Goal: Task Accomplishment & Management: Manage account settings

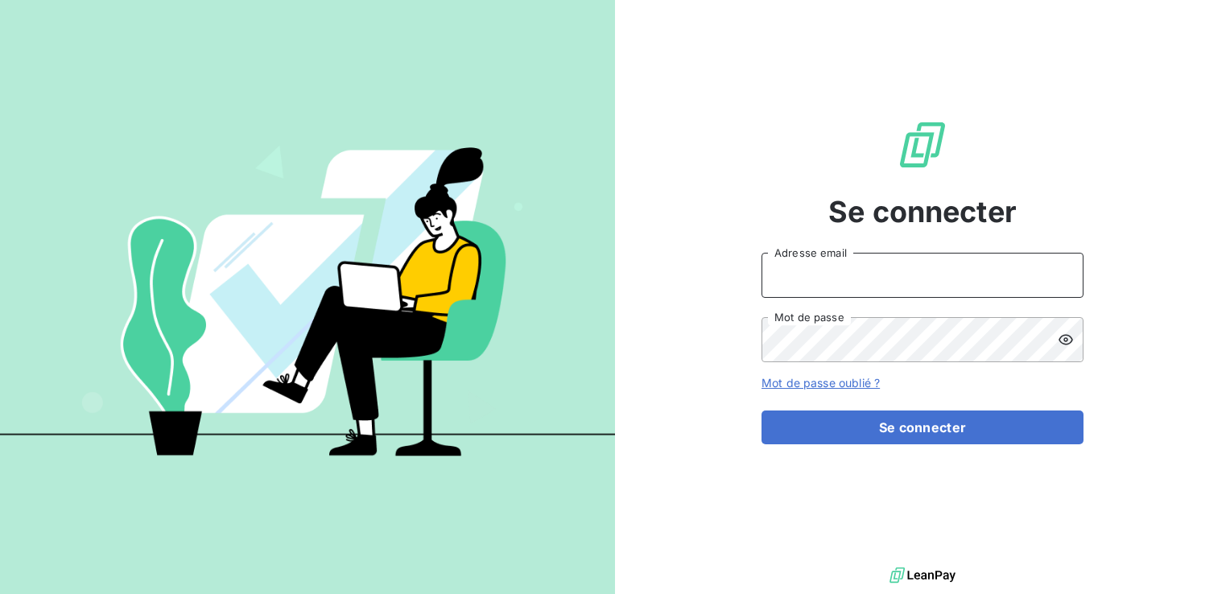
click at [884, 271] on input "Adresse email" at bounding box center [923, 275] width 322 height 45
type input "[EMAIL_ADDRESS][DOMAIN_NAME]"
click at [1062, 337] on icon at bounding box center [1066, 340] width 14 height 10
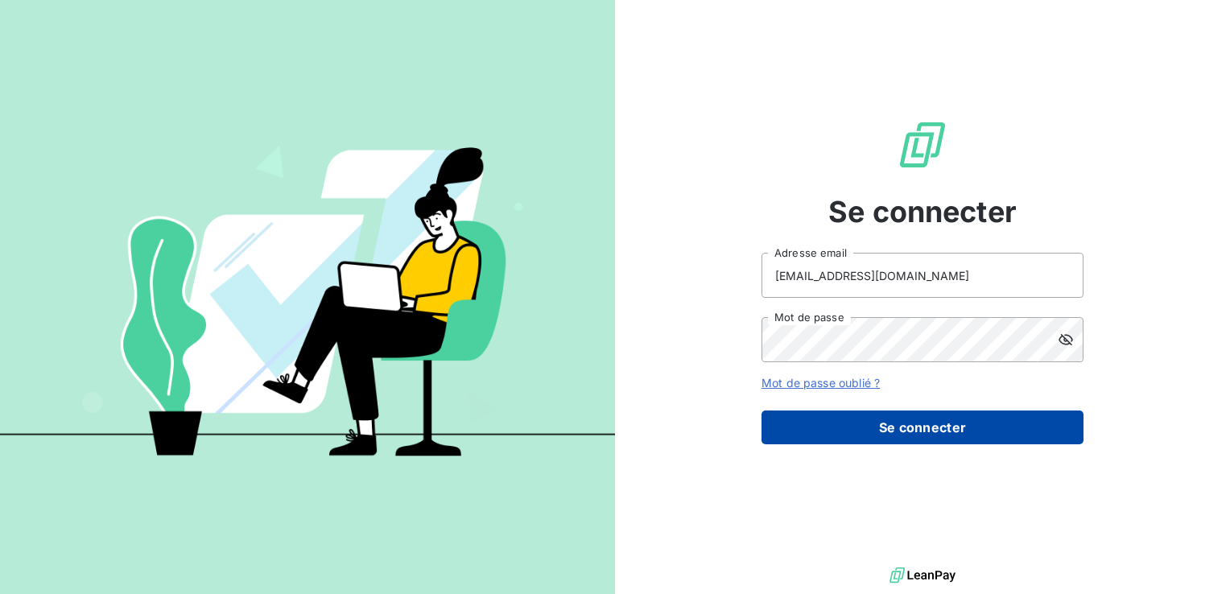
click at [954, 436] on button "Se connecter" at bounding box center [923, 428] width 322 height 34
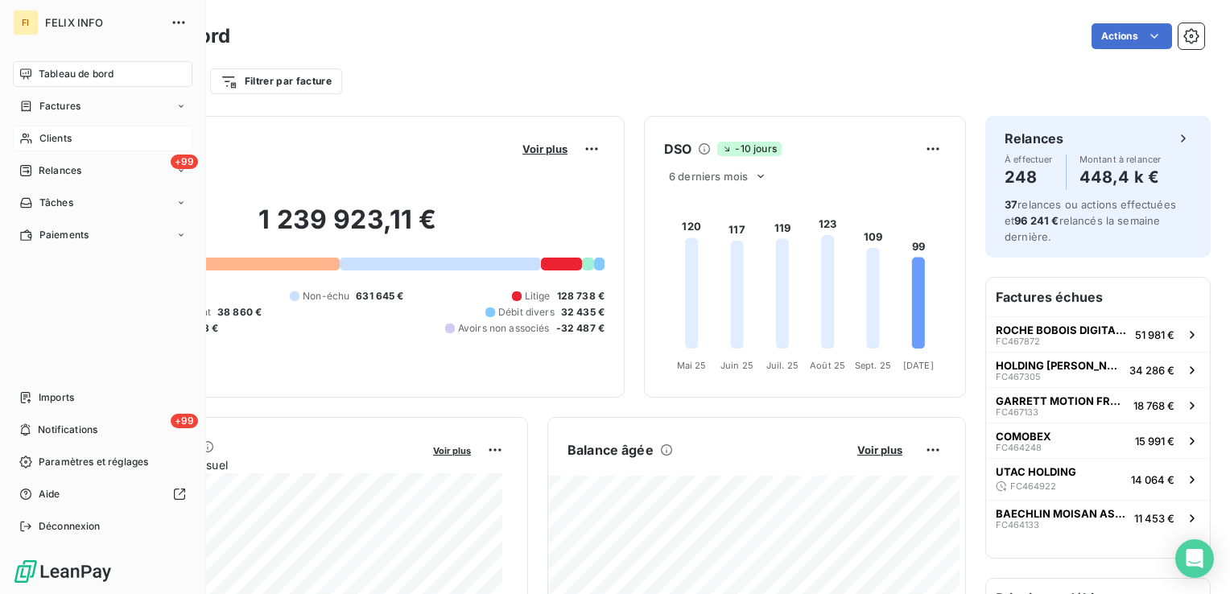
click at [35, 136] on div "Clients" at bounding box center [103, 139] width 180 height 26
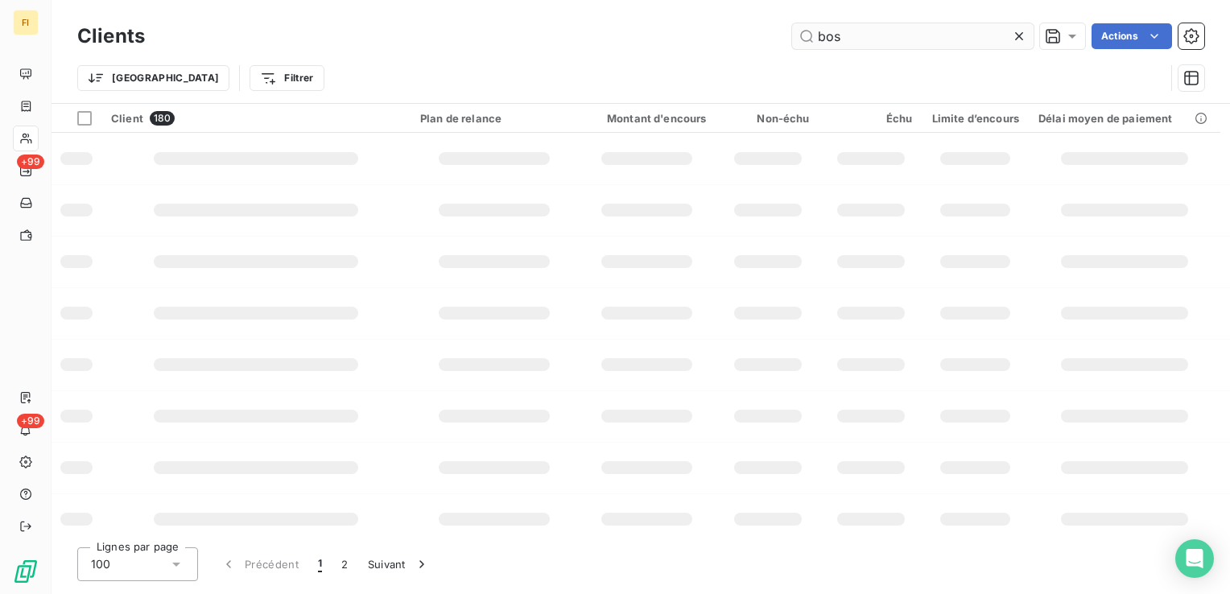
type input "bos"
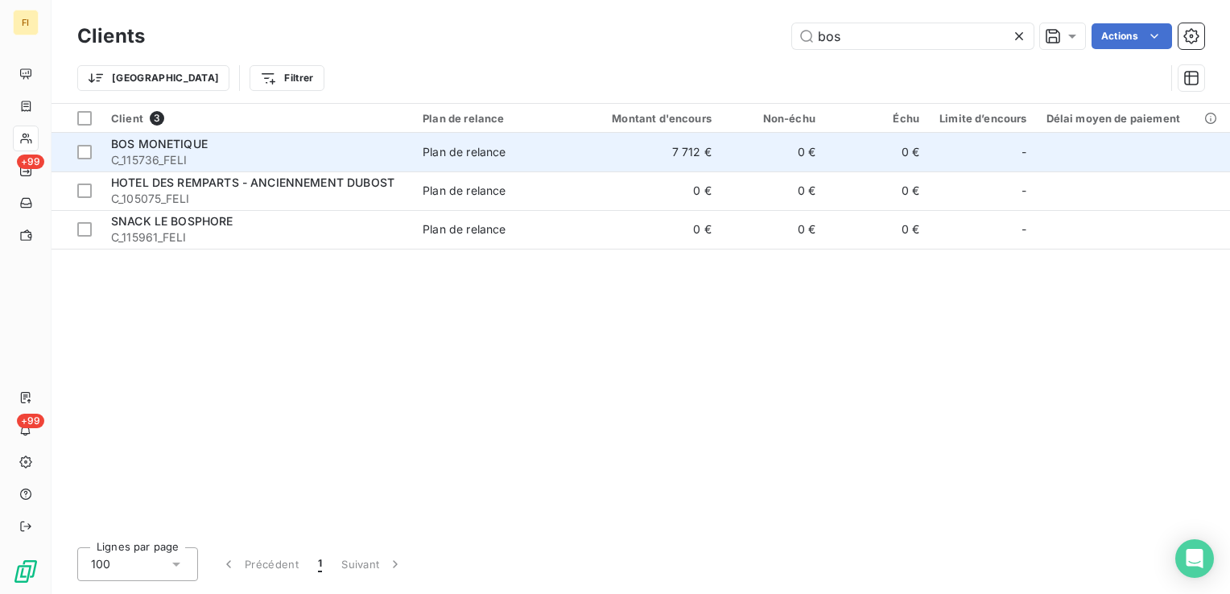
click at [473, 155] on div "Plan de relance" at bounding box center [464, 152] width 83 height 16
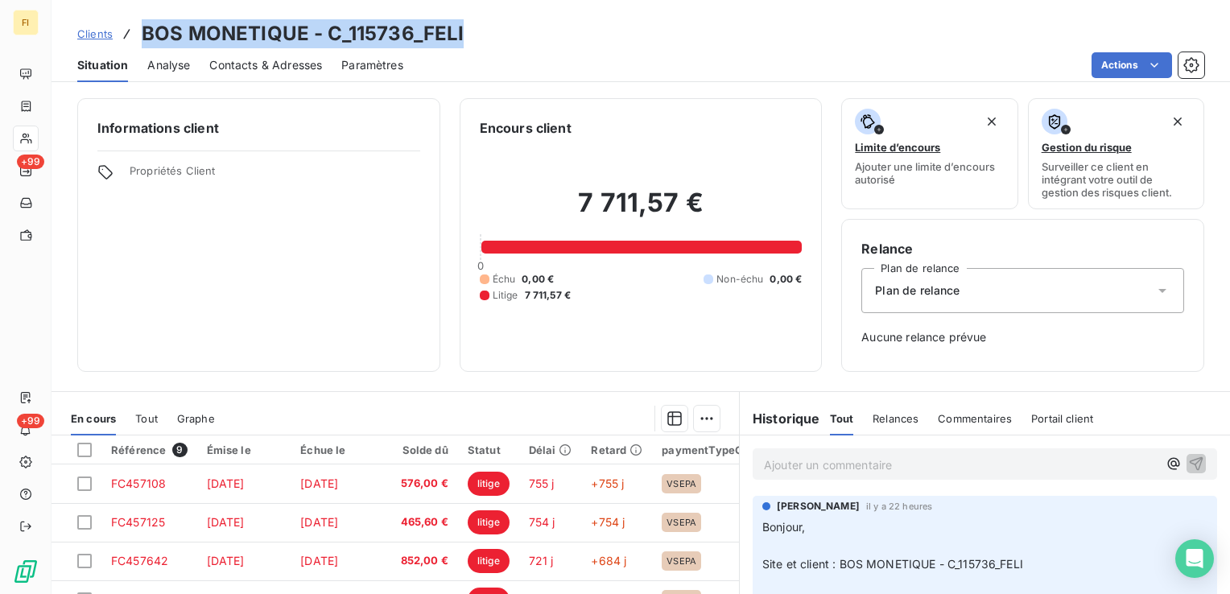
drag, startPoint x: 465, startPoint y: 35, endPoint x: 143, endPoint y: 35, distance: 322.1
click at [143, 35] on div "Clients BOS MONETIQUE - C_115736_FELI" at bounding box center [641, 33] width 1179 height 29
copy h3 "BOS MONETIQUE - C_115736_FELI"
drag, startPoint x: 98, startPoint y: 27, endPoint x: 137, endPoint y: 34, distance: 39.2
click at [100, 28] on span "Clients" at bounding box center [94, 33] width 35 height 13
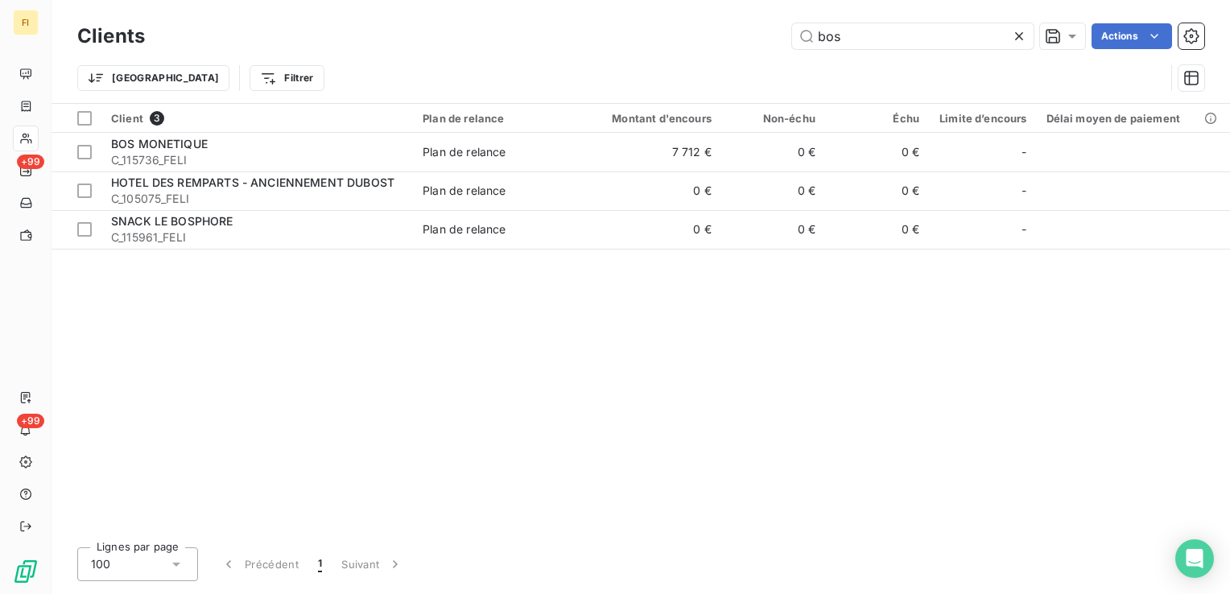
drag, startPoint x: 896, startPoint y: 38, endPoint x: 353, endPoint y: 34, distance: 543.5
click at [452, 31] on div "bos Actions" at bounding box center [684, 36] width 1040 height 26
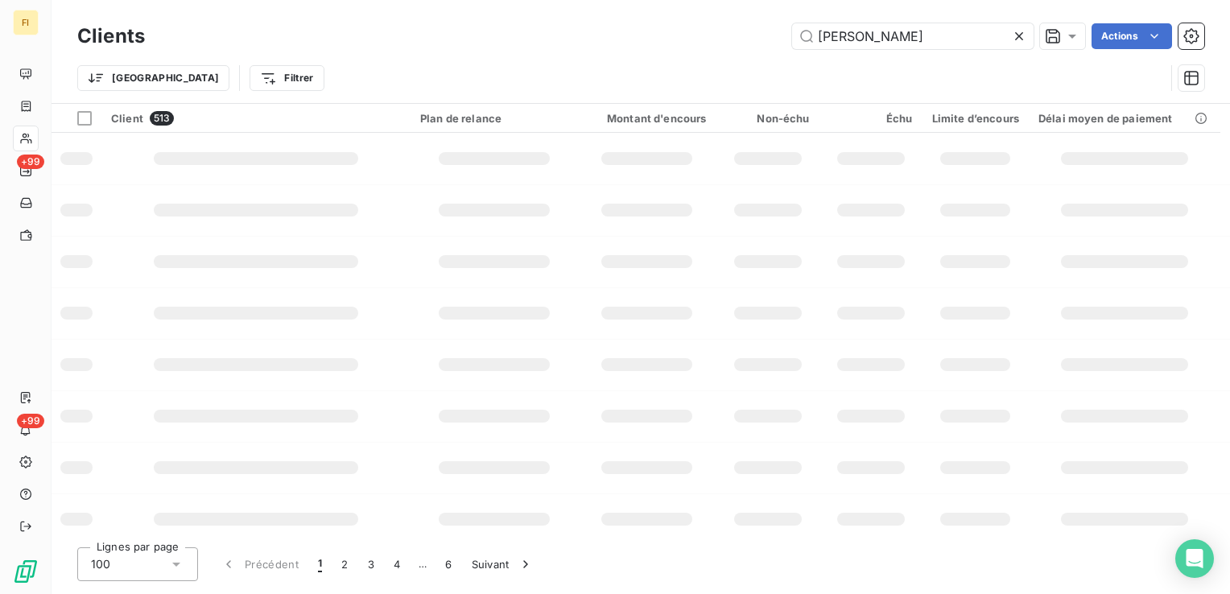
type input "[PERSON_NAME]"
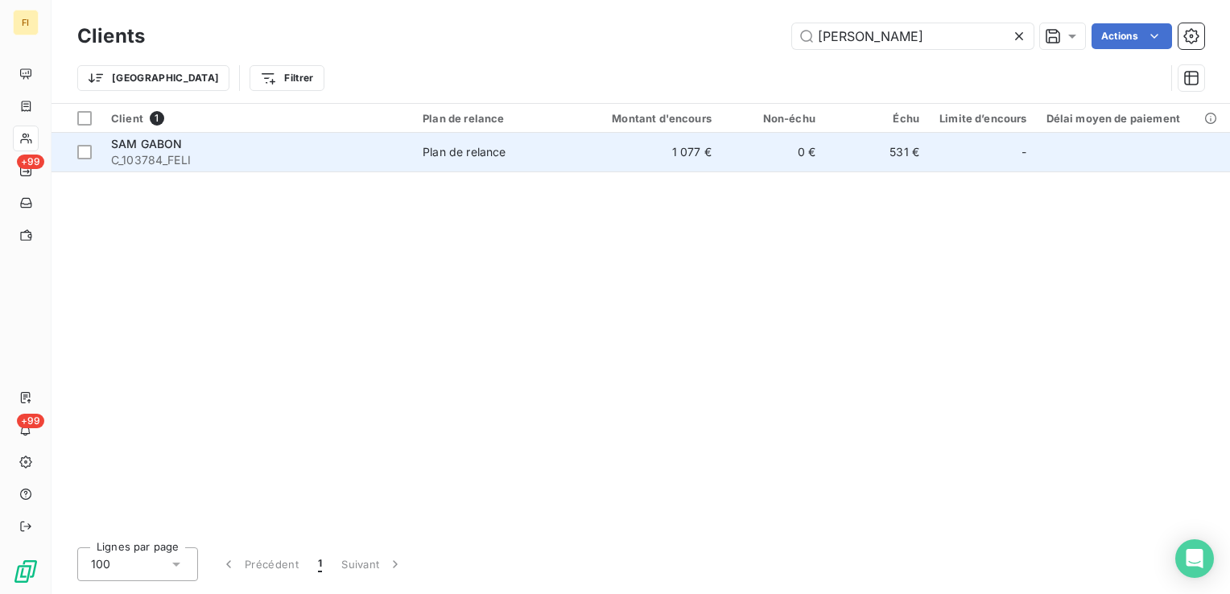
click at [602, 160] on td "1 077 €" at bounding box center [651, 152] width 139 height 39
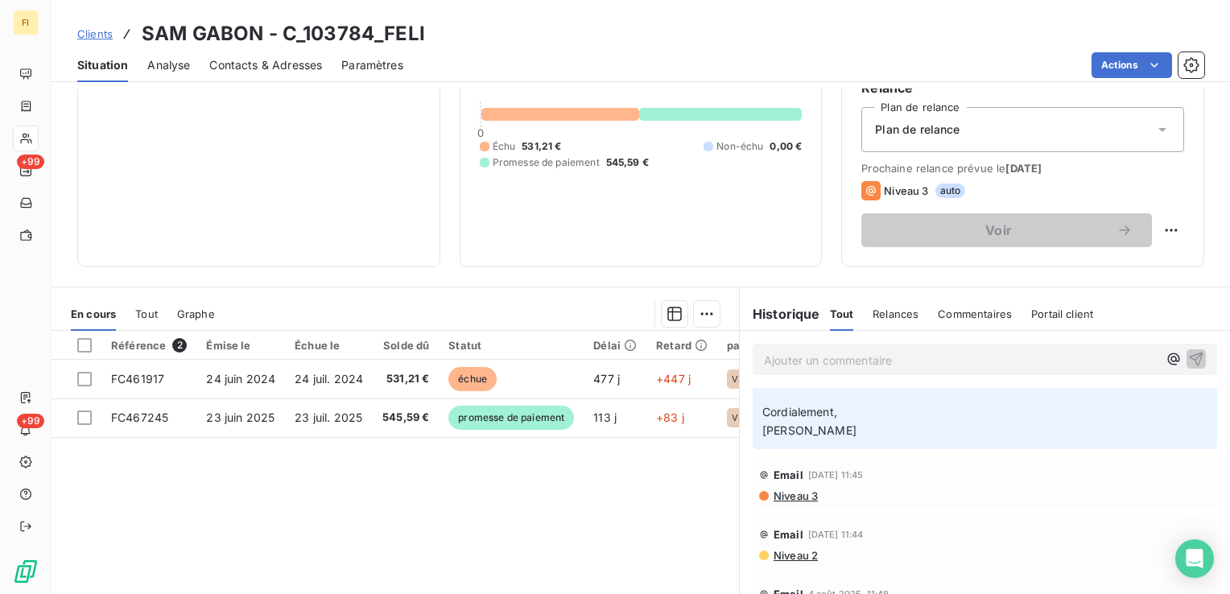
scroll to position [483, 0]
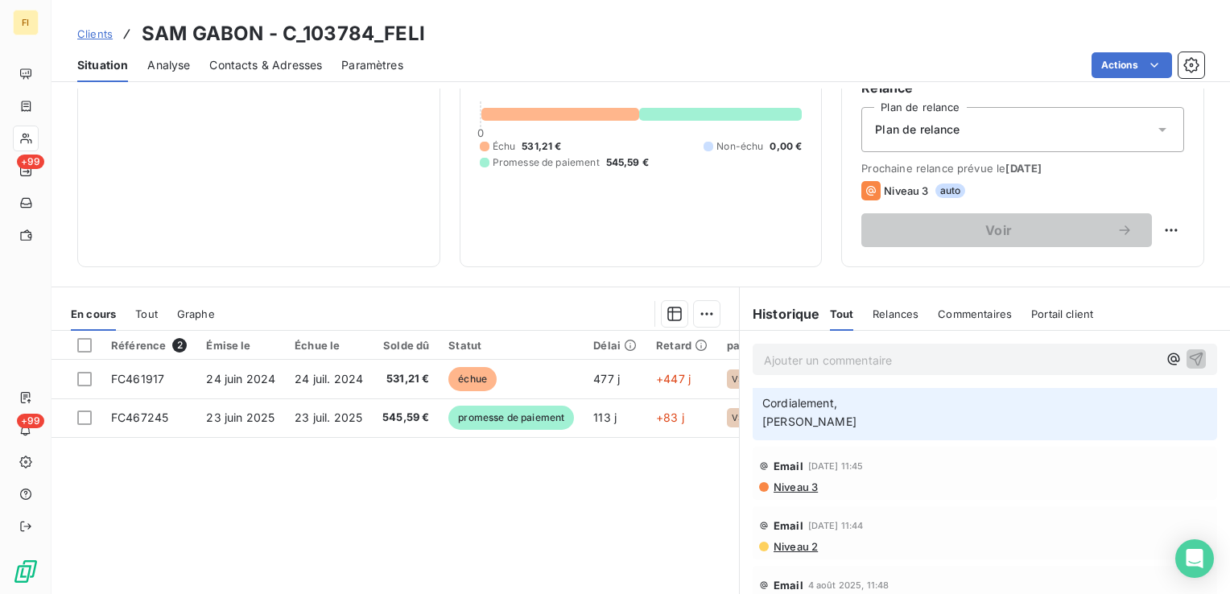
click at [781, 494] on span "Niveau 3" at bounding box center [795, 487] width 46 height 13
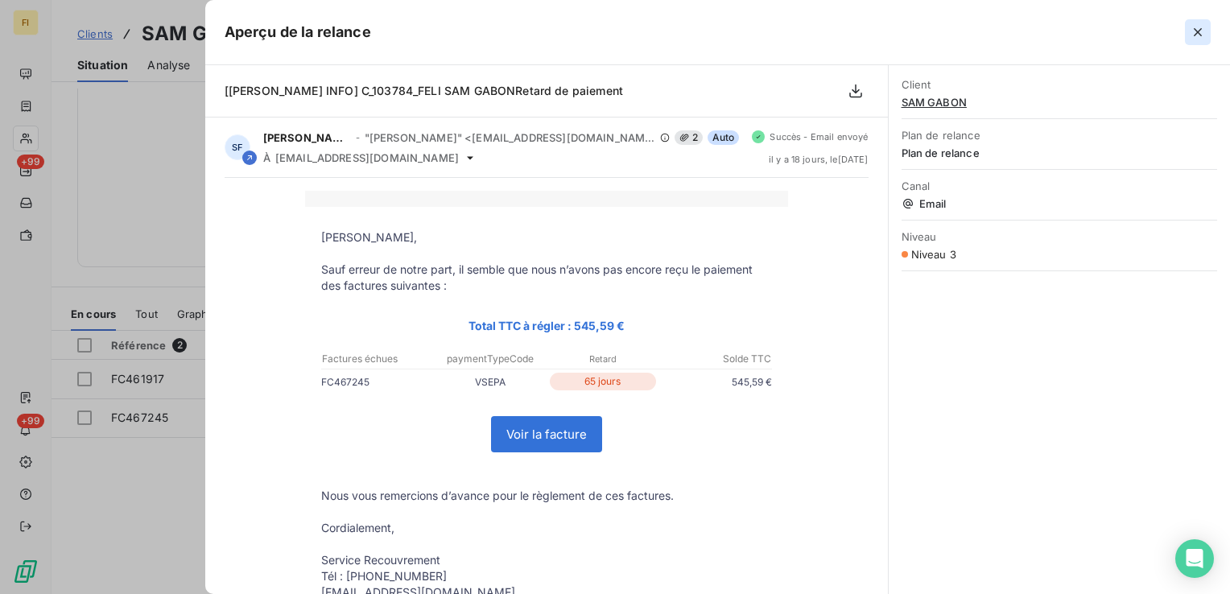
click at [1200, 34] on icon "button" at bounding box center [1198, 32] width 8 height 8
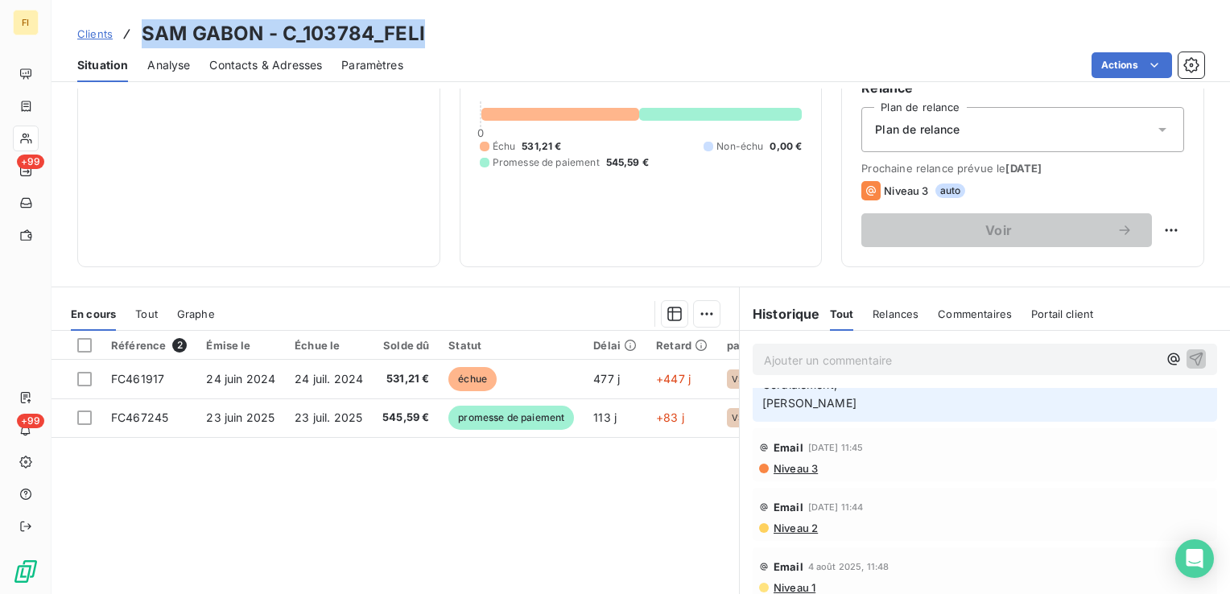
drag, startPoint x: 325, startPoint y: 35, endPoint x: 144, endPoint y: 27, distance: 180.5
click at [144, 27] on div "Clients SAM GABON - C_103784_FELI" at bounding box center [641, 33] width 1179 height 29
copy h3 "SAM GABON - C_103784_FELI"
click at [312, 69] on span "Contacts & Adresses" at bounding box center [265, 65] width 113 height 16
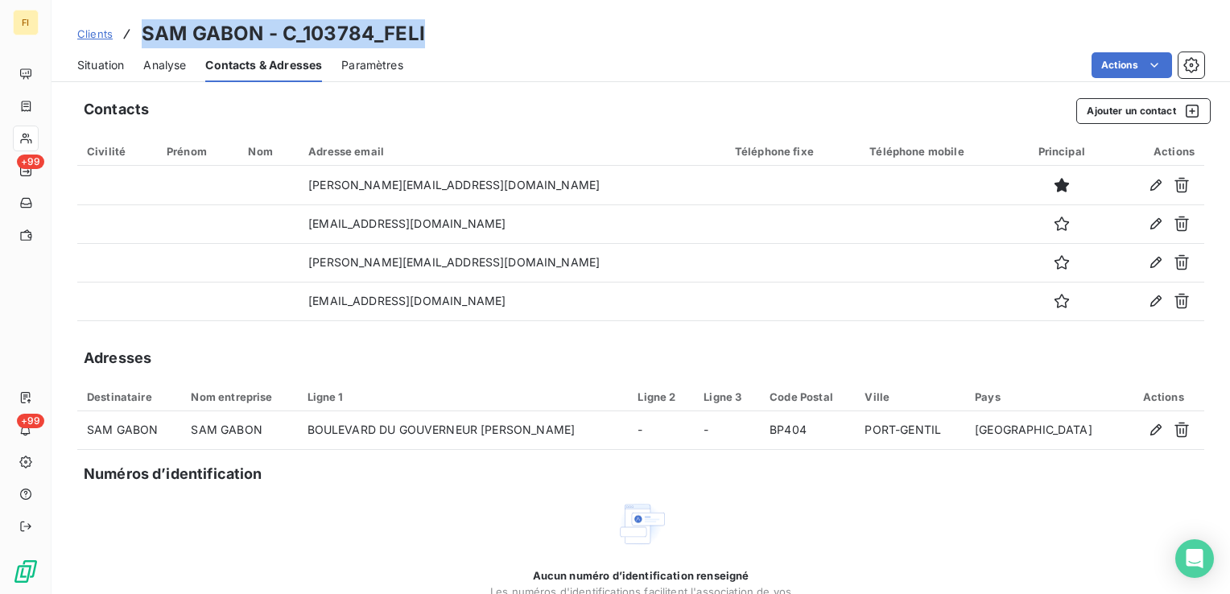
click at [94, 30] on span "Clients" at bounding box center [94, 33] width 35 height 13
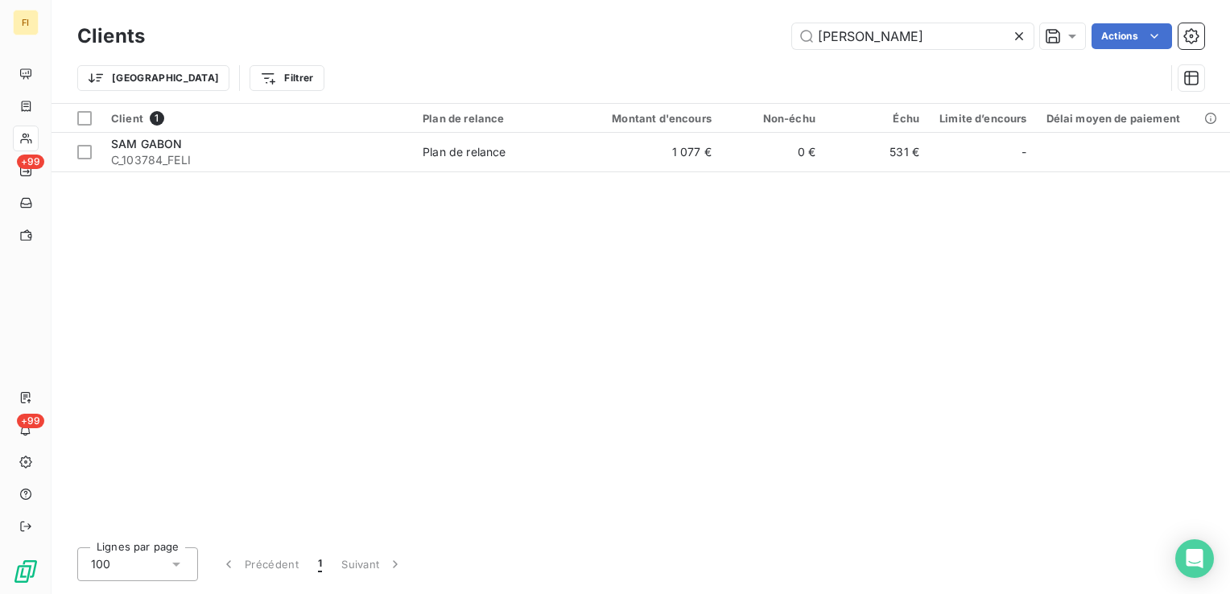
drag, startPoint x: 880, startPoint y: 43, endPoint x: 669, endPoint y: 43, distance: 211.0
click at [680, 43] on div "sam g Actions" at bounding box center [684, 36] width 1040 height 26
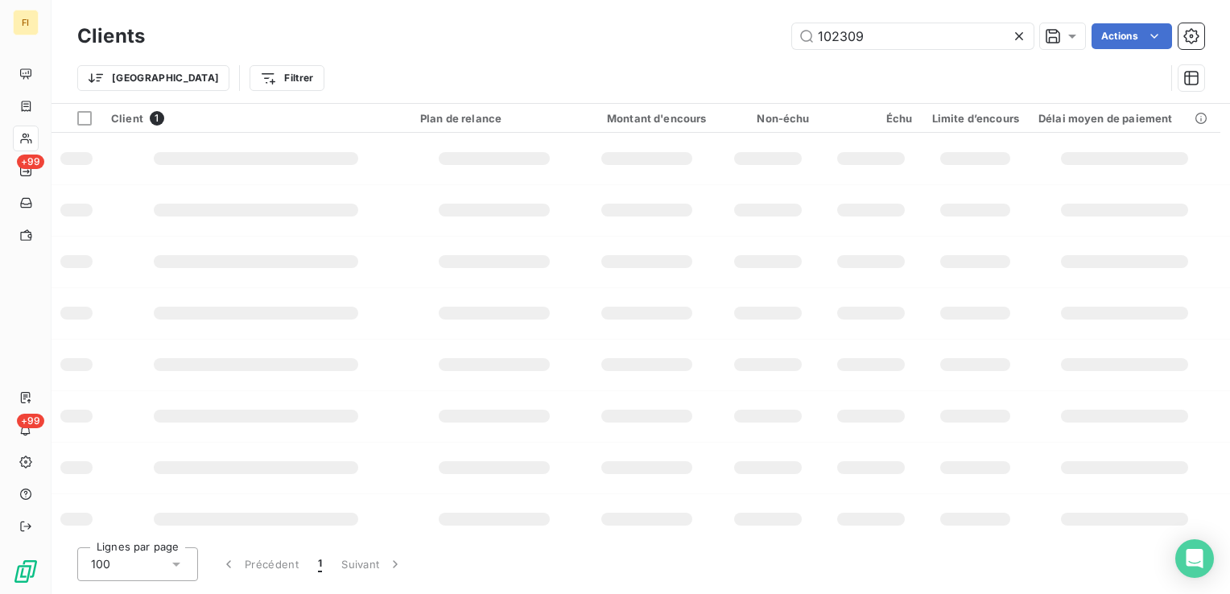
type input "102309"
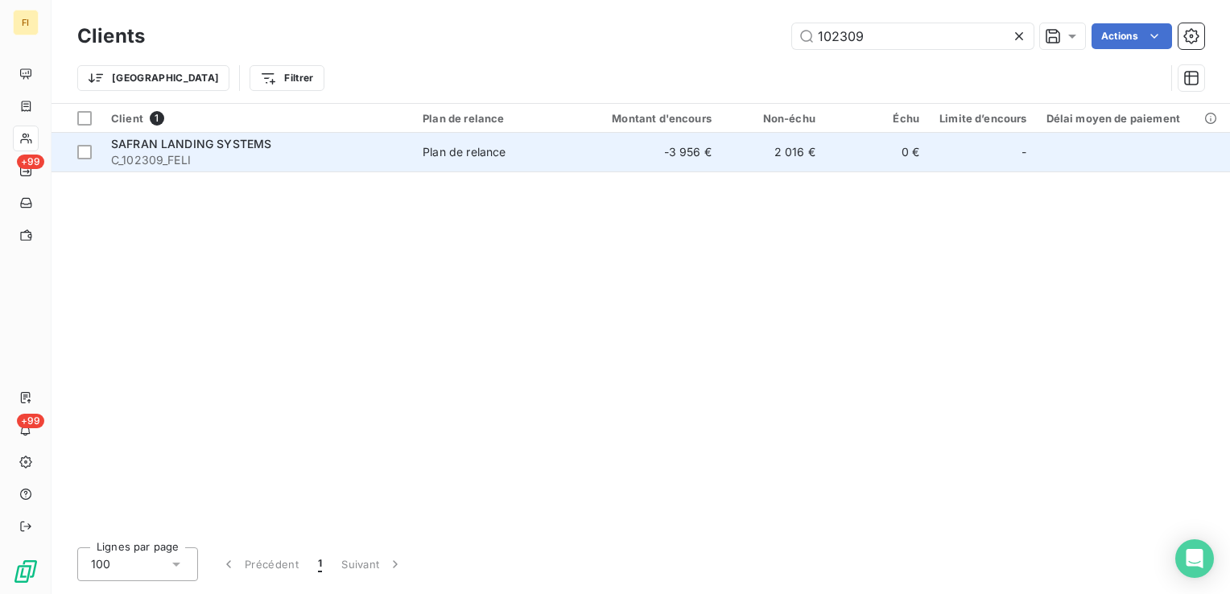
click at [731, 159] on td "2 016 €" at bounding box center [773, 152] width 104 height 39
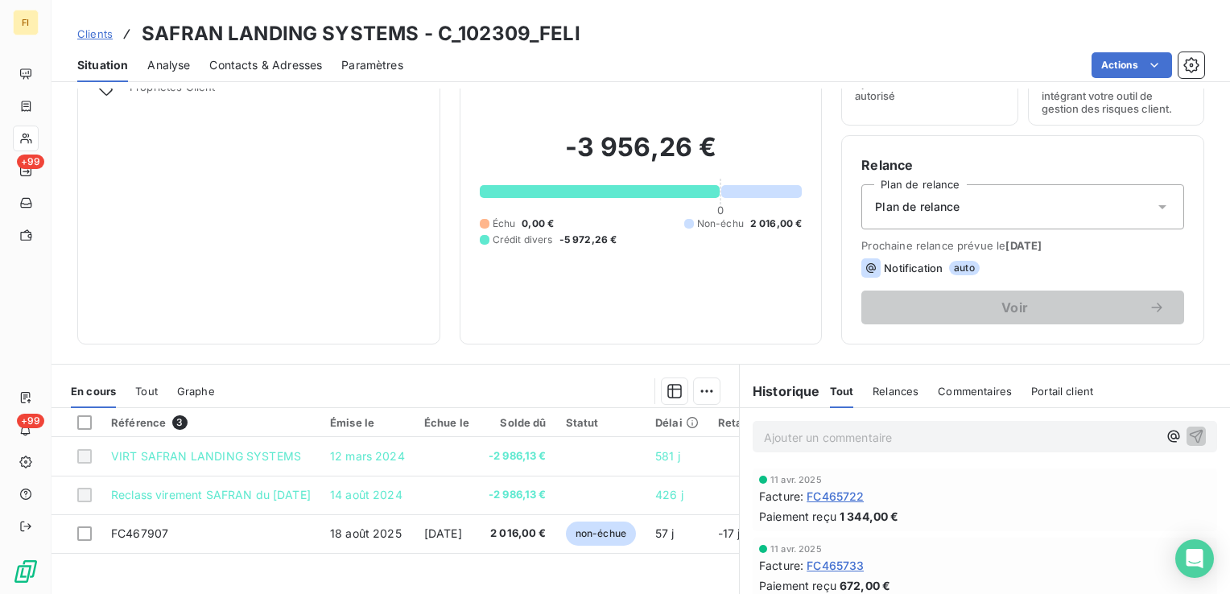
scroll to position [161, 0]
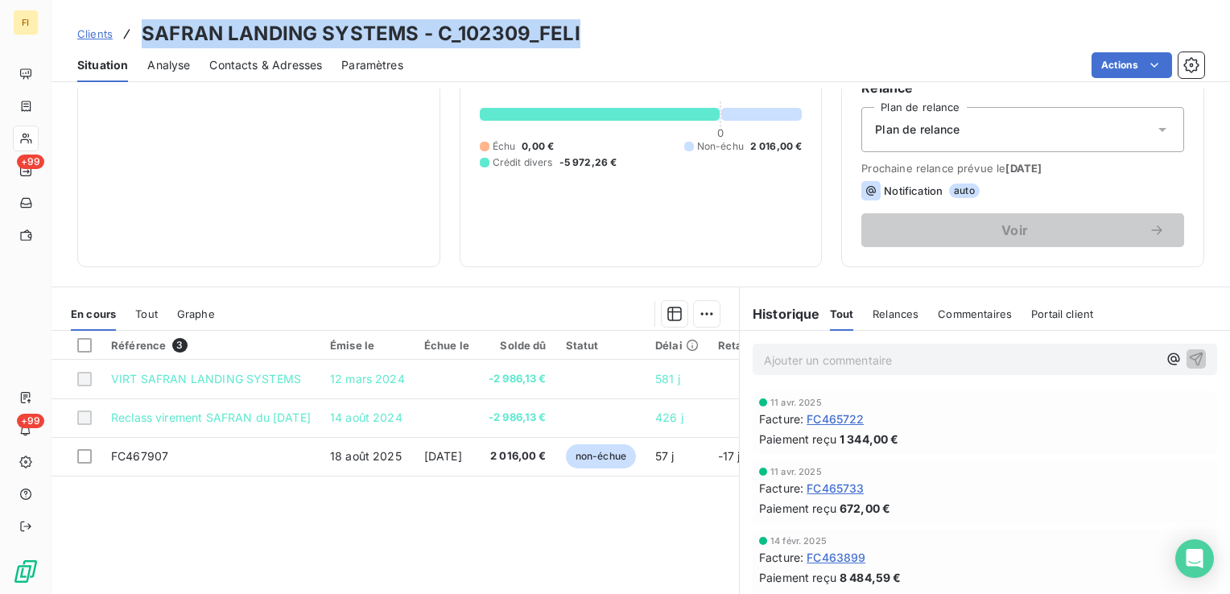
drag, startPoint x: 593, startPoint y: 27, endPoint x: 145, endPoint y: 17, distance: 447.8
click at [145, 17] on div "Clients SAFRAN LANDING SYSTEMS - C_102309_FELI Situation Analyse Contacts & Adr…" at bounding box center [641, 41] width 1179 height 82
copy h3 "SAFRAN LANDING SYSTEMS - C_102309_FELI"
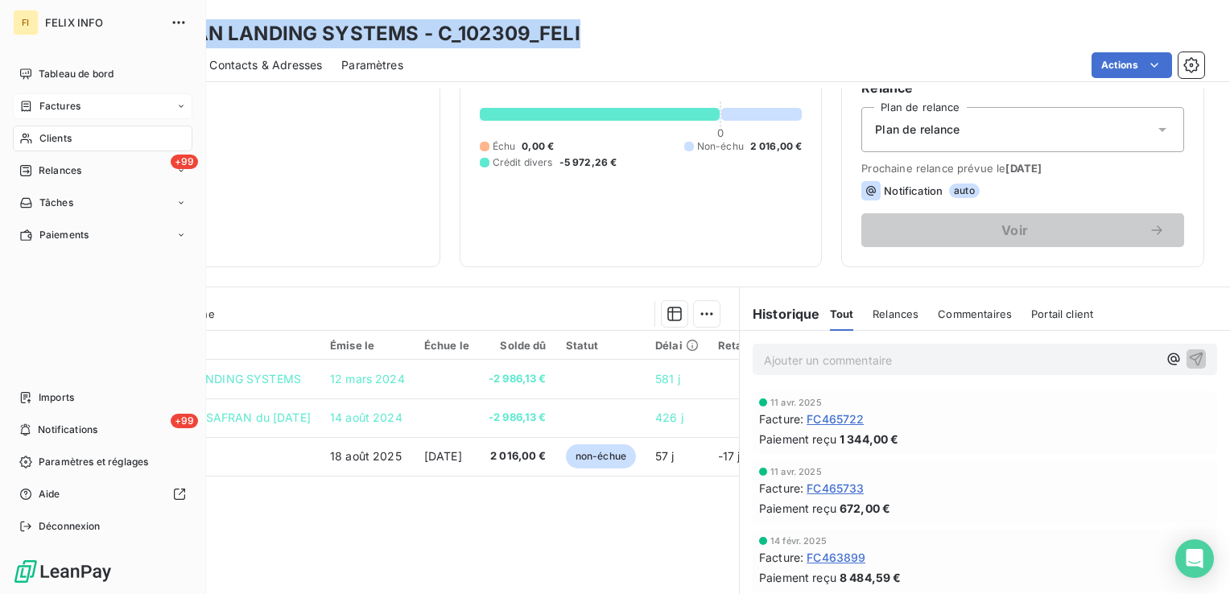
click at [68, 98] on div "Factures" at bounding box center [103, 106] width 180 height 26
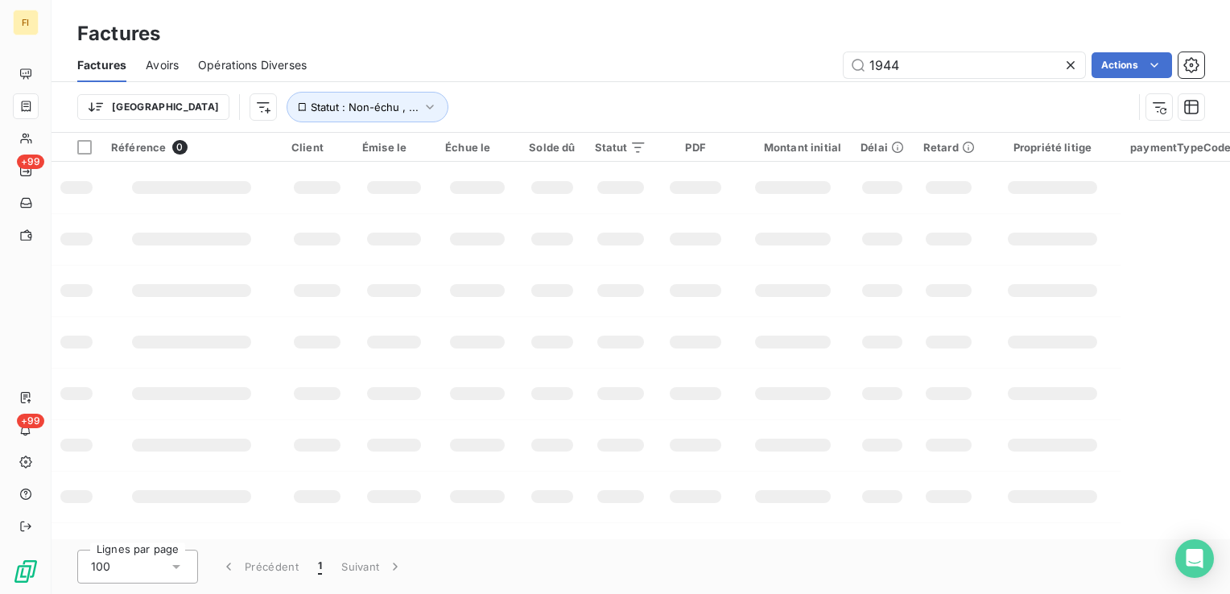
drag, startPoint x: 924, startPoint y: 67, endPoint x: 763, endPoint y: 63, distance: 161.1
click at [763, 63] on div "1944 Actions" at bounding box center [765, 65] width 878 height 26
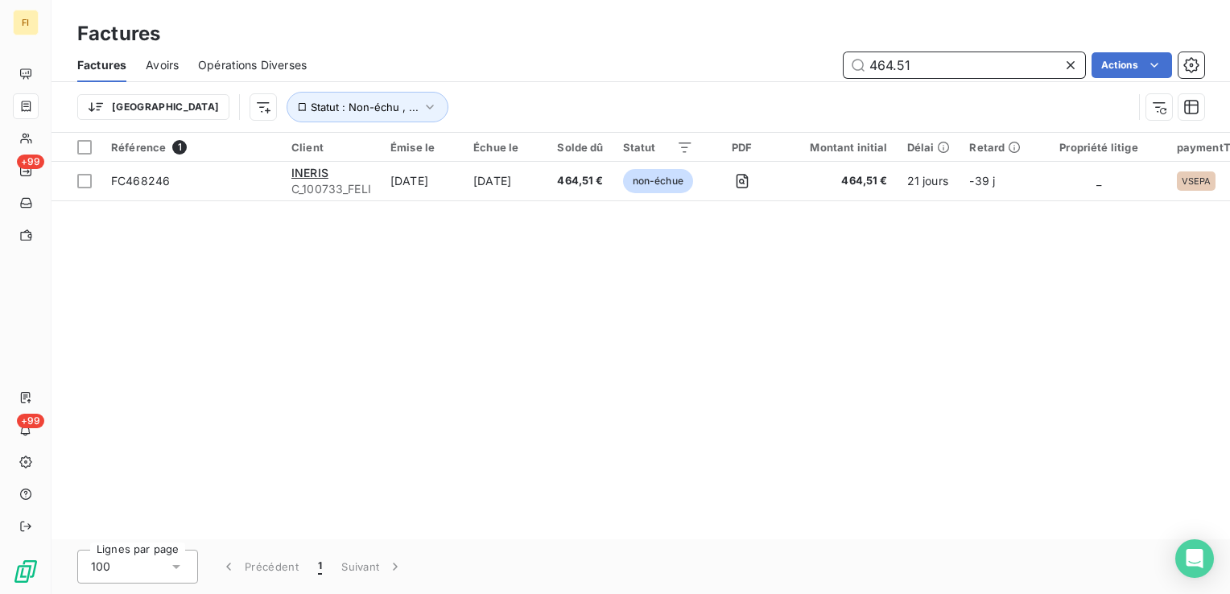
type input "464.51"
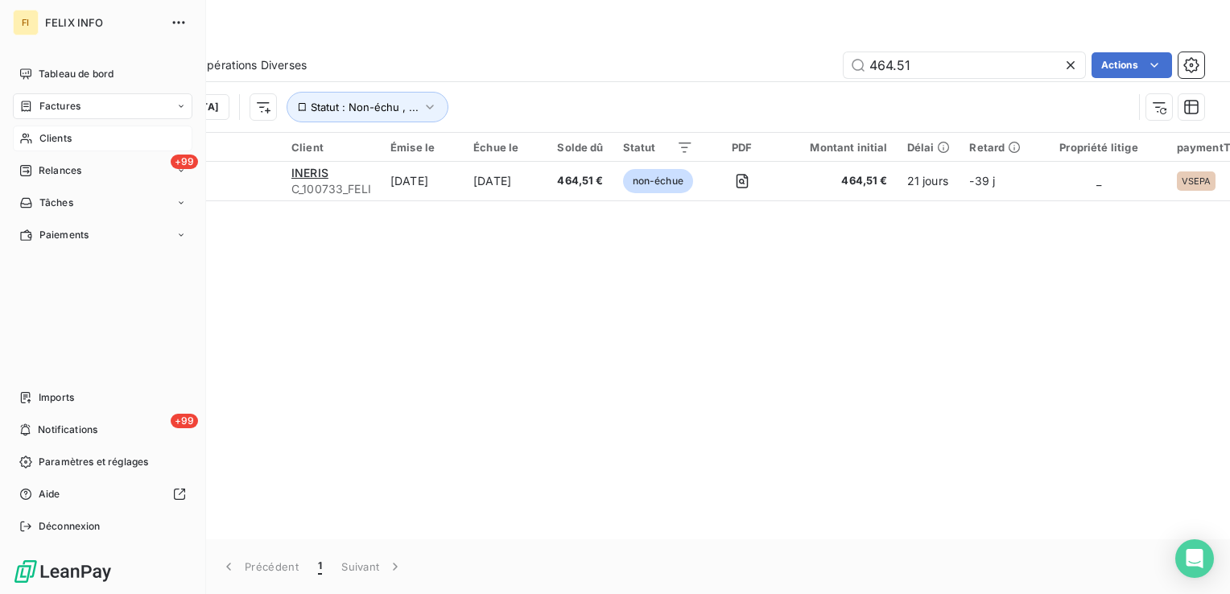
click at [26, 138] on icon at bounding box center [26, 138] width 14 height 13
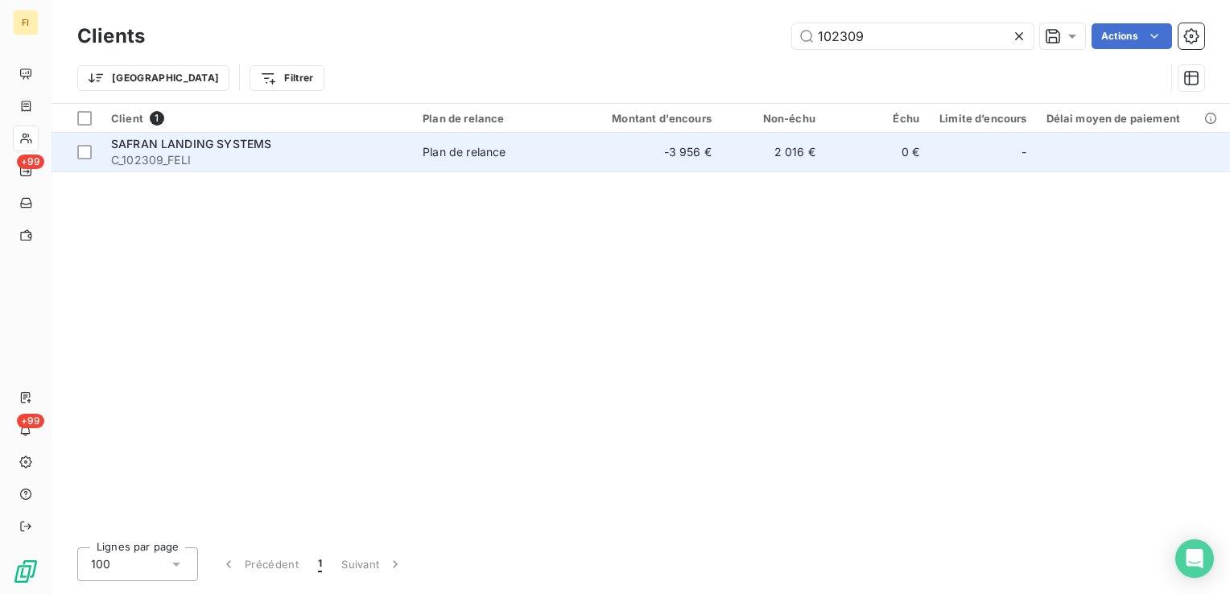
click at [512, 159] on td "Plan de relance" at bounding box center [497, 152] width 169 height 39
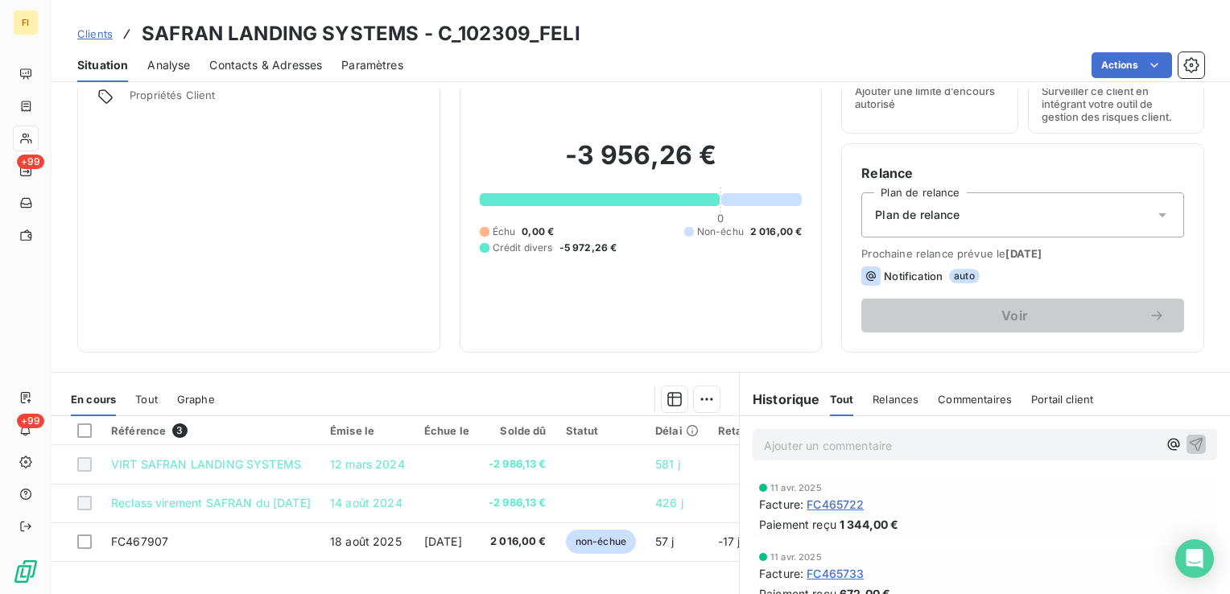
scroll to position [161, 0]
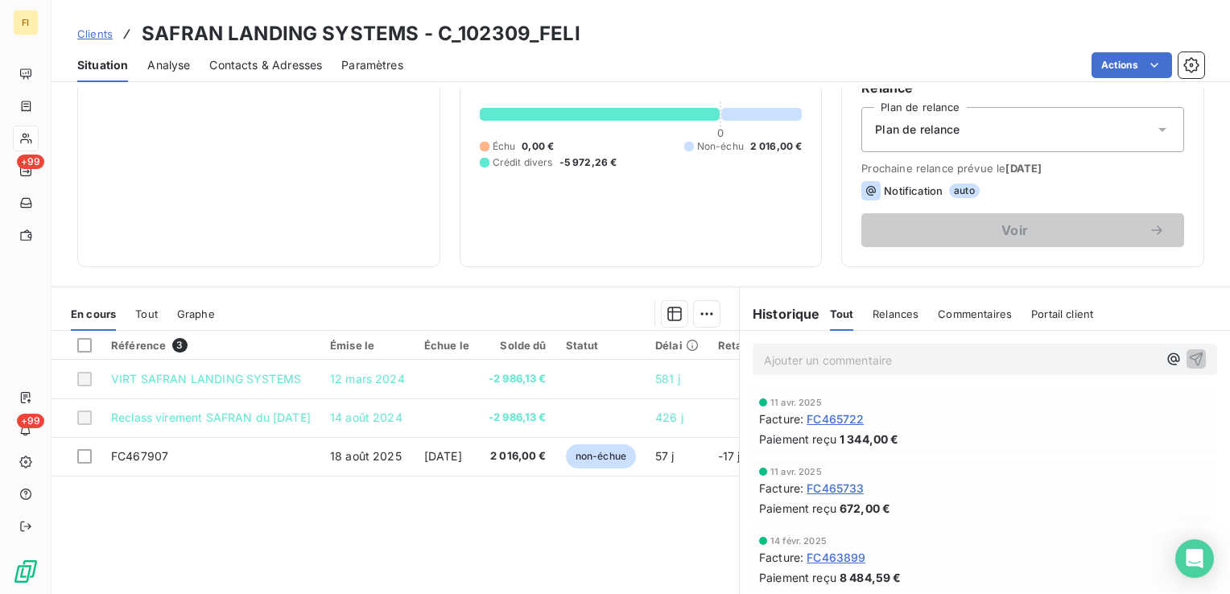
drag, startPoint x: 96, startPoint y: 31, endPoint x: 107, endPoint y: 29, distance: 11.4
click at [96, 31] on span "Clients" at bounding box center [94, 33] width 35 height 13
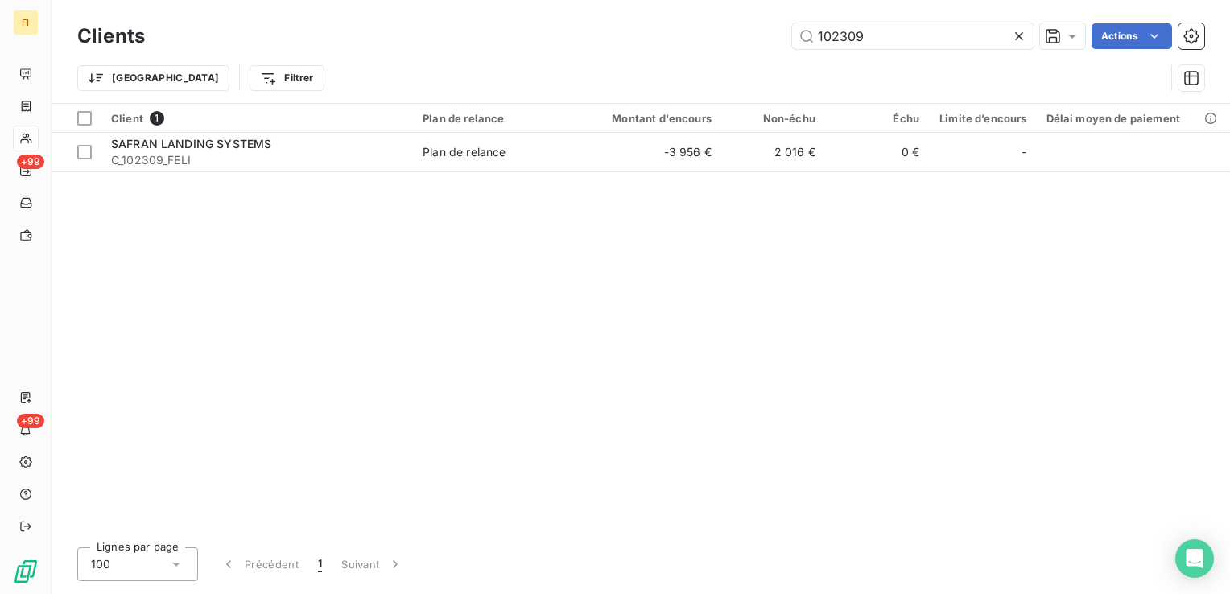
drag, startPoint x: 881, startPoint y: 37, endPoint x: 577, endPoint y: 37, distance: 304.4
click at [612, 43] on div "102309 Actions" at bounding box center [684, 36] width 1040 height 26
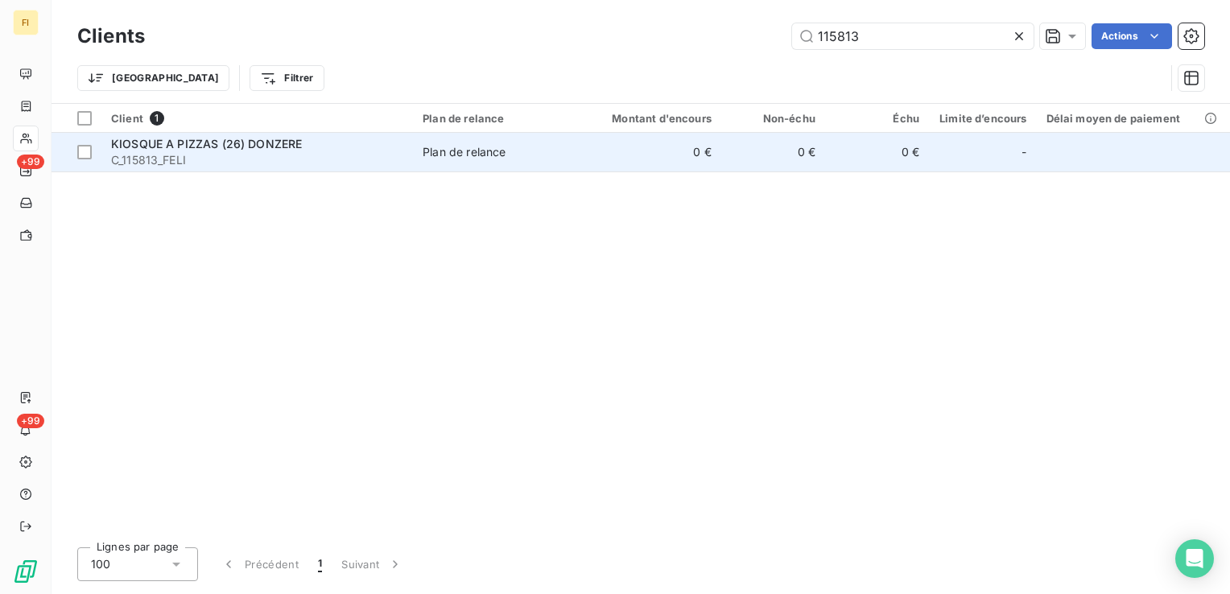
type input "115813"
click at [589, 162] on td "0 €" at bounding box center [651, 152] width 139 height 39
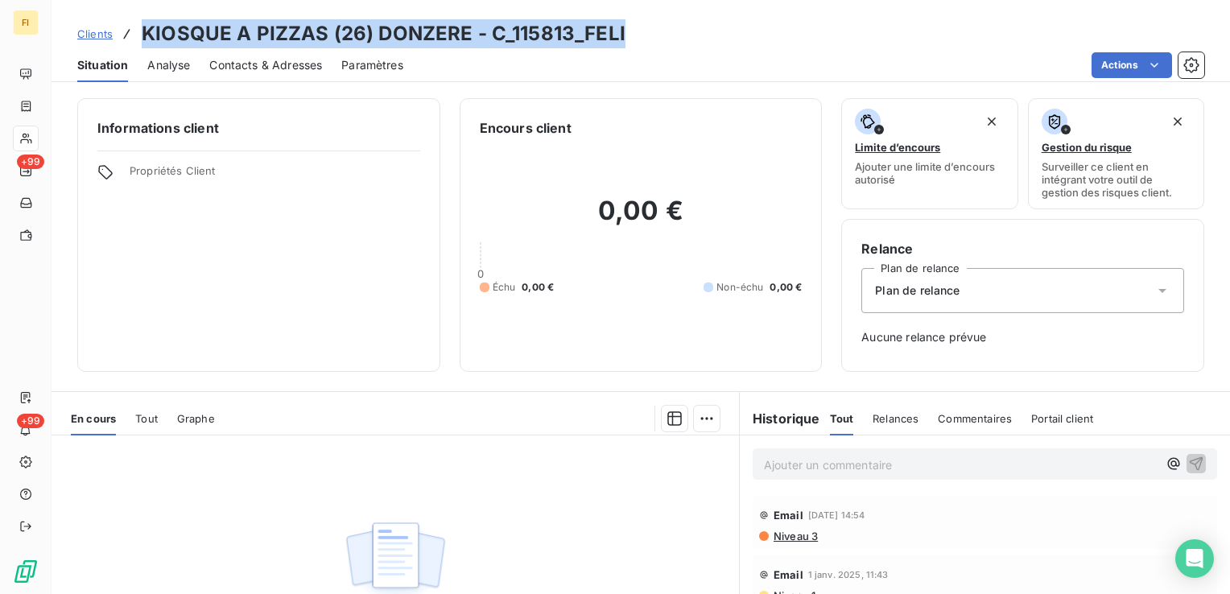
drag, startPoint x: 635, startPoint y: 31, endPoint x: 147, endPoint y: 16, distance: 487.4
click at [147, 16] on div "Clients KIOSQUE A PIZZAS (26) DONZERE - C_115813_FELI Situation Analyse Contact…" at bounding box center [641, 41] width 1179 height 82
drag, startPoint x: 147, startPoint y: 16, endPoint x: 373, endPoint y: 28, distance: 225.8
copy h3 "KIOSQUE A PIZZAS (26) DONZERE - C_115813_FELI"
click at [106, 34] on span "Clients" at bounding box center [94, 33] width 35 height 13
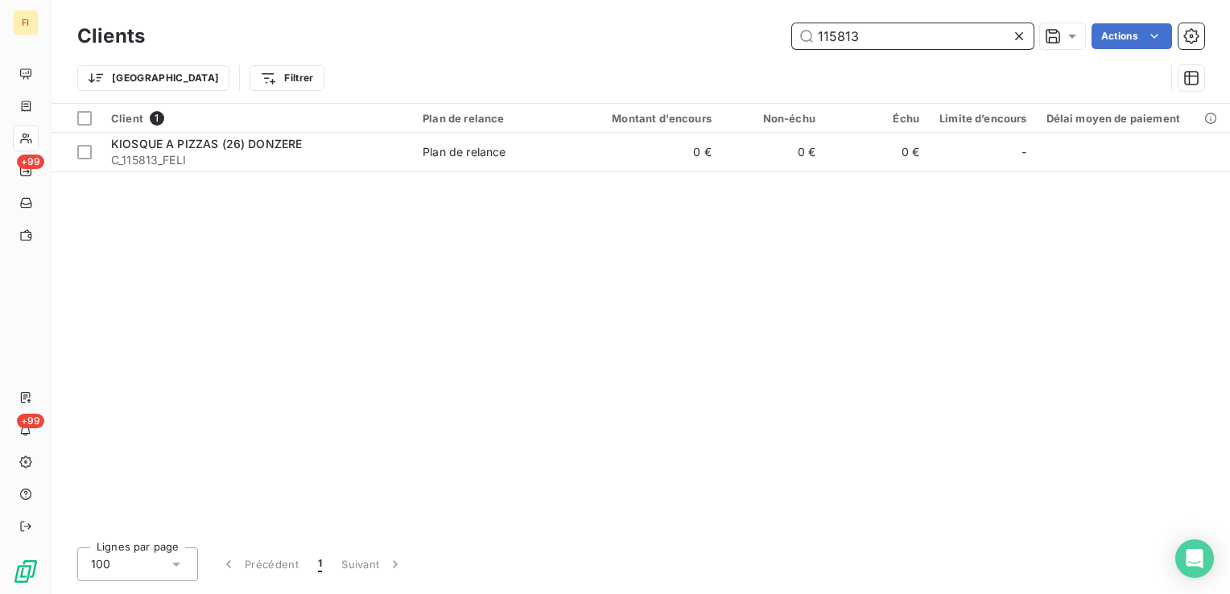
drag, startPoint x: 886, startPoint y: 40, endPoint x: 657, endPoint y: 42, distance: 228.7
click at [687, 41] on div "115813 Actions" at bounding box center [684, 36] width 1040 height 26
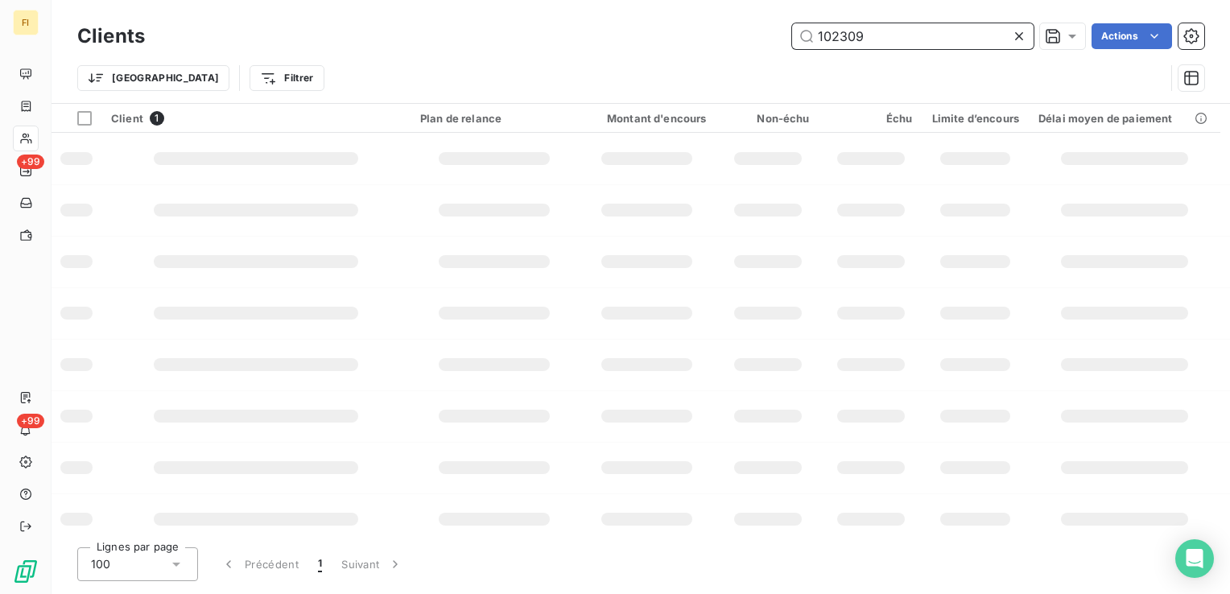
type input "102309"
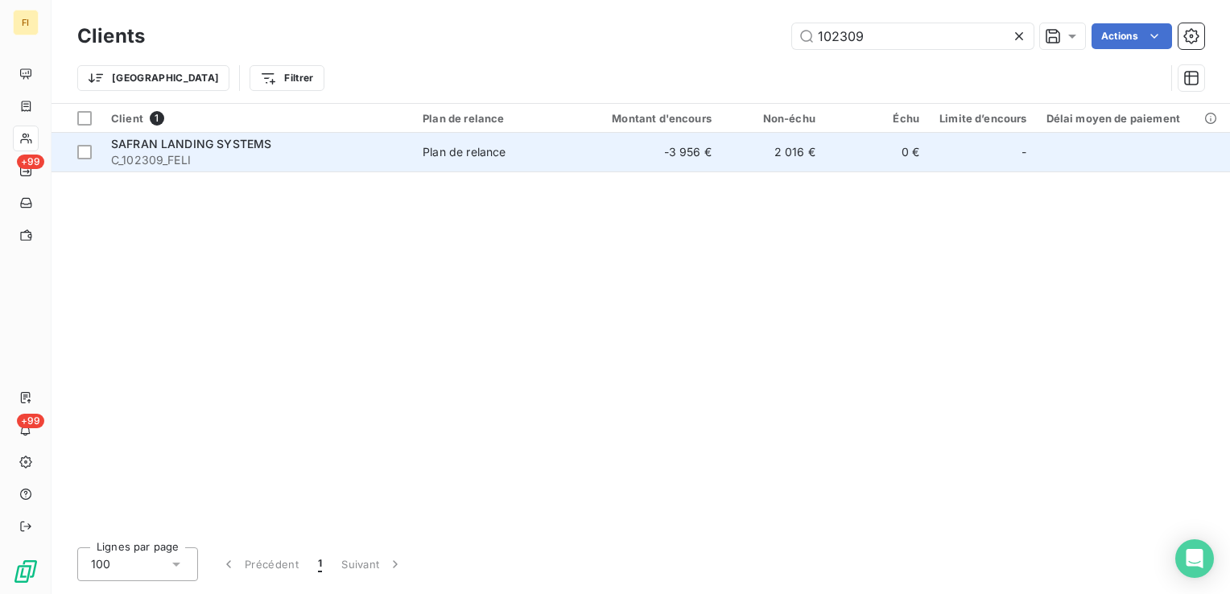
click at [732, 140] on td "2 016 €" at bounding box center [773, 152] width 104 height 39
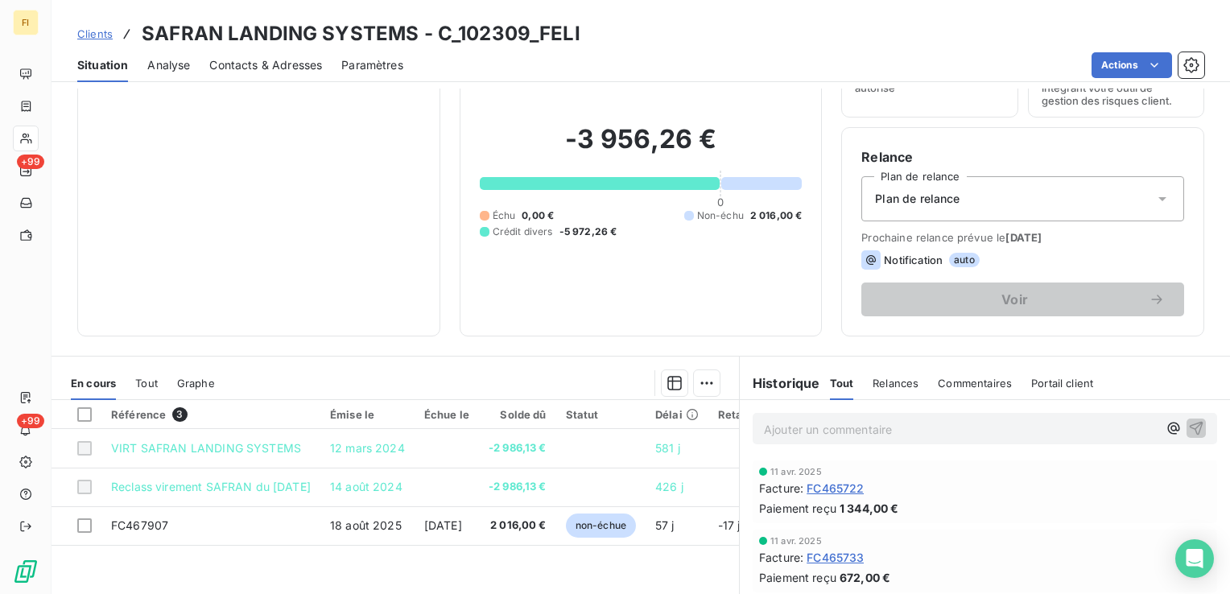
scroll to position [242, 0]
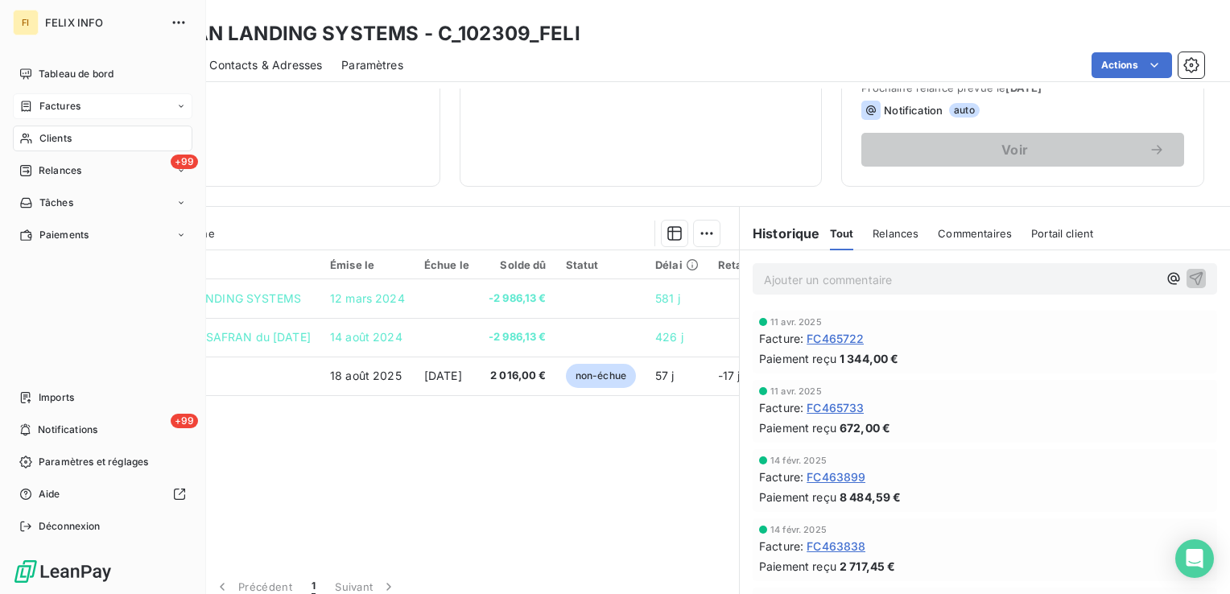
click at [45, 108] on span "Factures" at bounding box center [59, 106] width 41 height 14
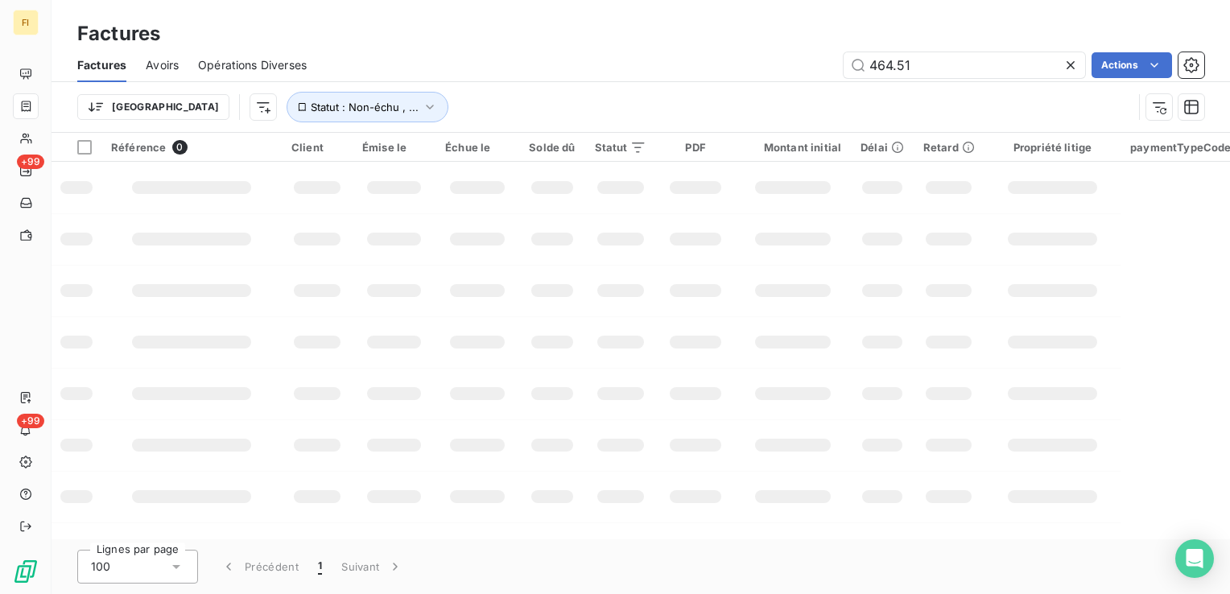
drag, startPoint x: 958, startPoint y: 70, endPoint x: 670, endPoint y: 64, distance: 288.3
click at [676, 60] on div "464.51 Actions" at bounding box center [765, 65] width 878 height 26
type input "2986.13"
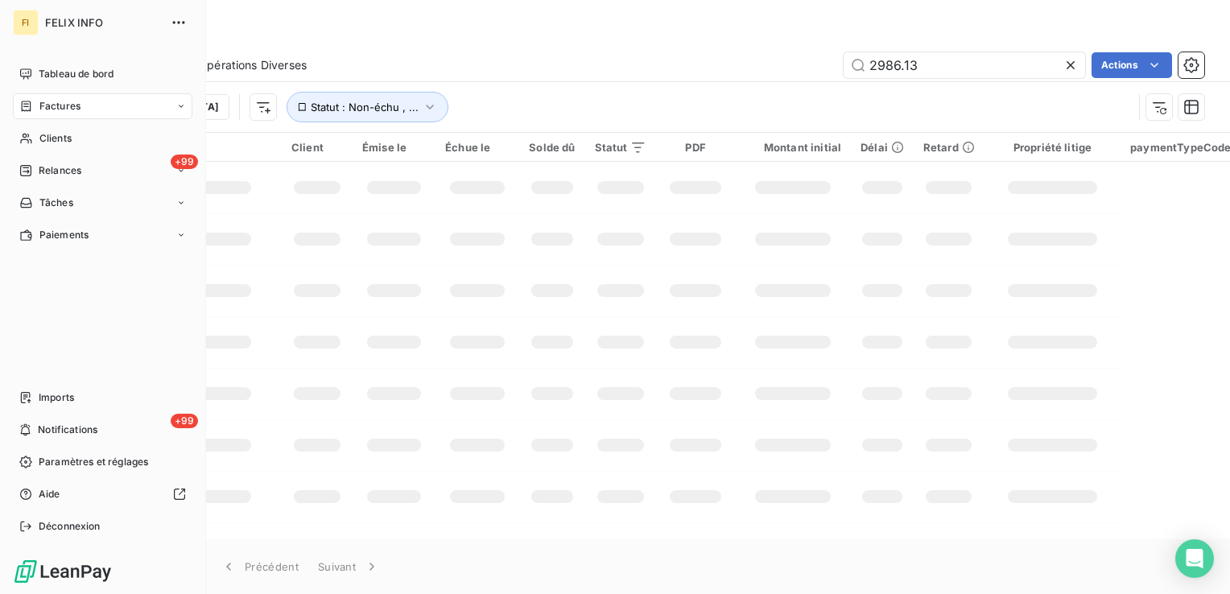
drag, startPoint x: 45, startPoint y: 134, endPoint x: 158, endPoint y: 114, distance: 114.5
click at [45, 134] on span "Clients" at bounding box center [55, 138] width 32 height 14
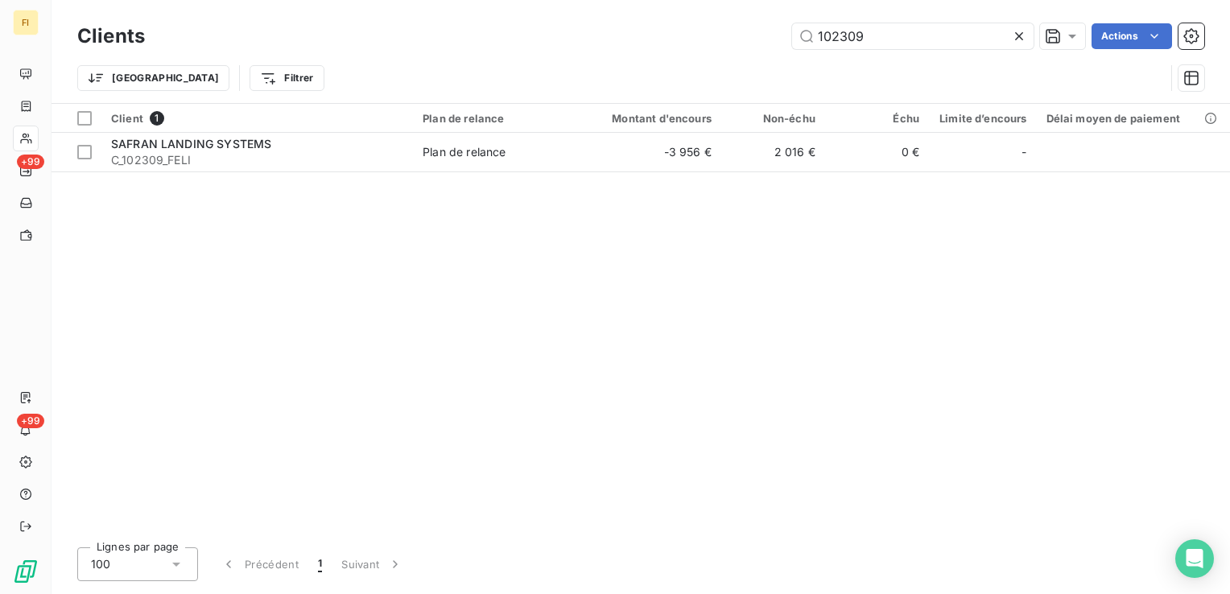
drag, startPoint x: 893, startPoint y: 39, endPoint x: 410, endPoint y: 35, distance: 483.2
click at [463, 43] on div "102309 Actions" at bounding box center [684, 36] width 1040 height 26
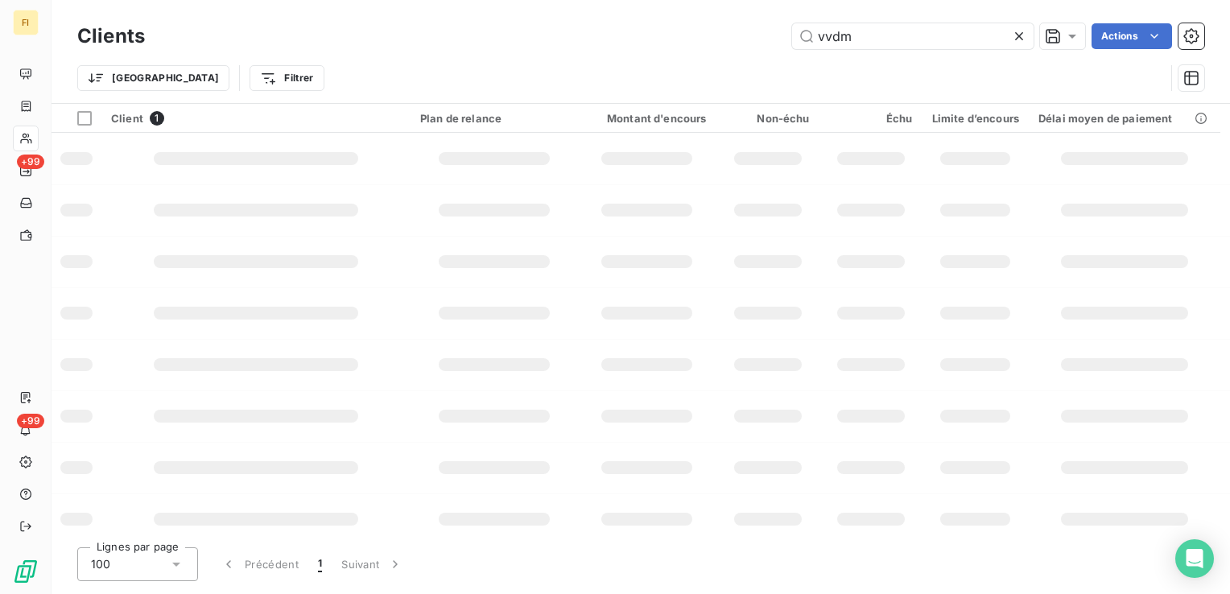
type input "vvdm"
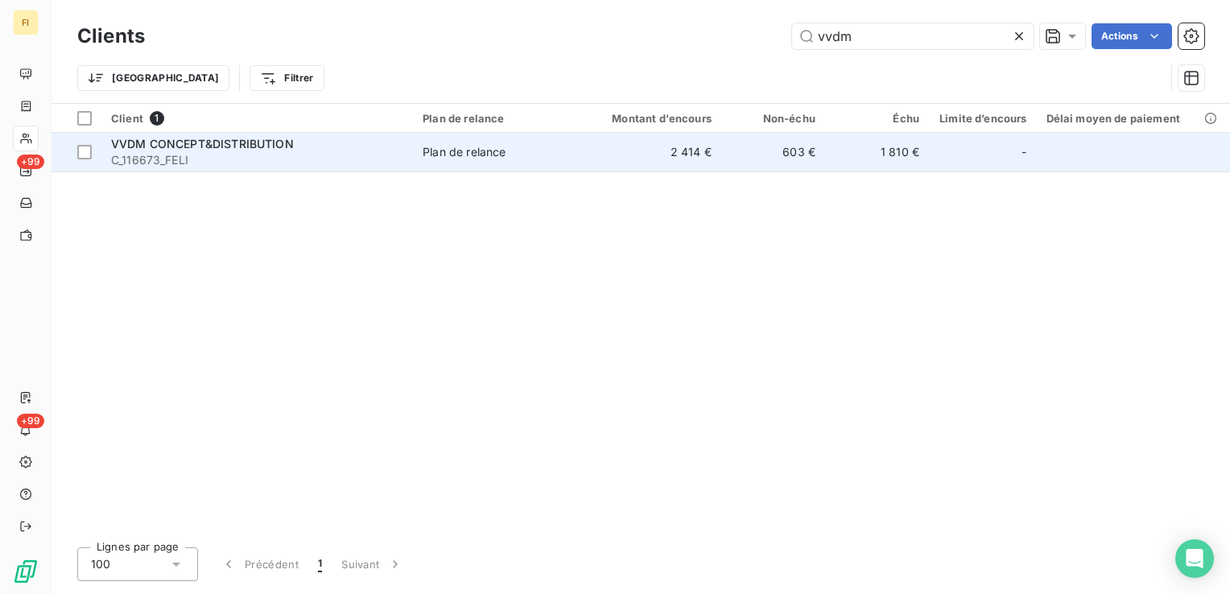
click at [446, 161] on td "Plan de relance" at bounding box center [497, 152] width 169 height 39
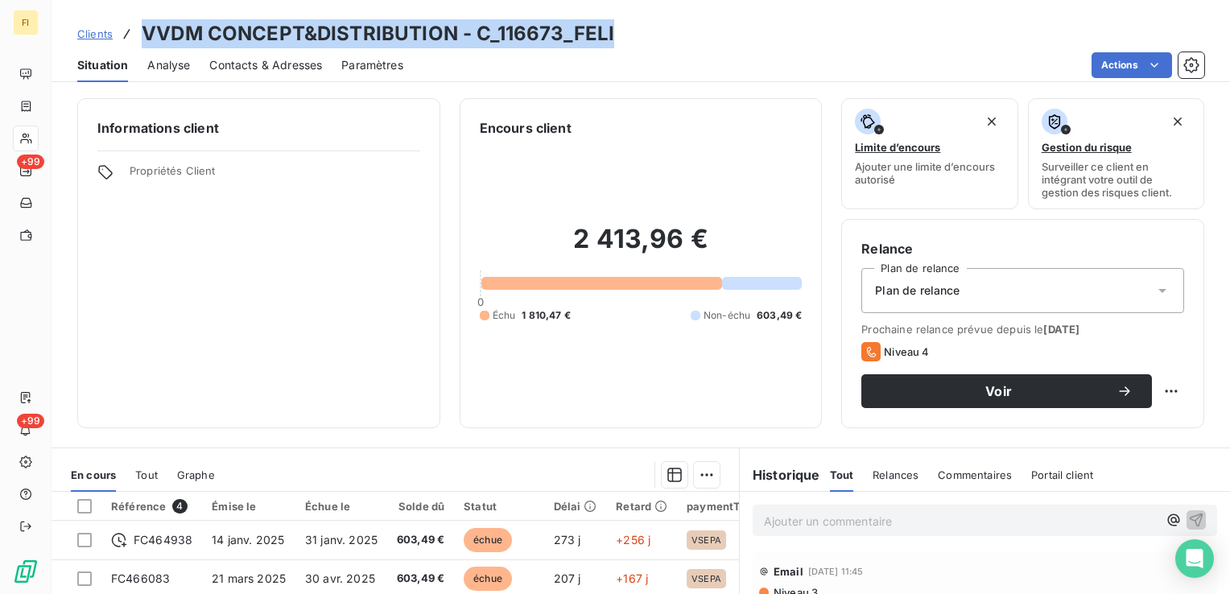
drag, startPoint x: 632, startPoint y: 33, endPoint x: 146, endPoint y: 38, distance: 486.4
click at [146, 38] on div "Clients VVDM CONCEPT&DISTRIBUTION - C_116673_FELI" at bounding box center [641, 33] width 1179 height 29
drag, startPoint x: 146, startPoint y: 38, endPoint x: 332, endPoint y: 31, distance: 186.1
copy h3 "VVDM CONCEPT&DISTRIBUTION - C_116673_FELI"
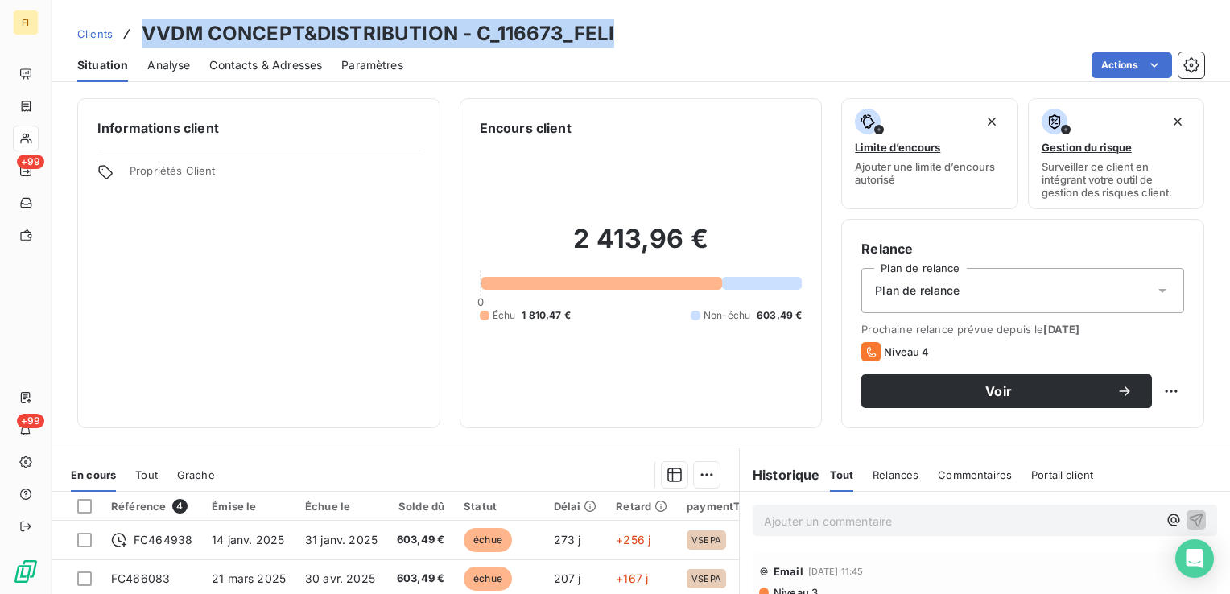
copy h3 "VVDM CONCEPT&DISTRIBUTION - C_116673_FELI"
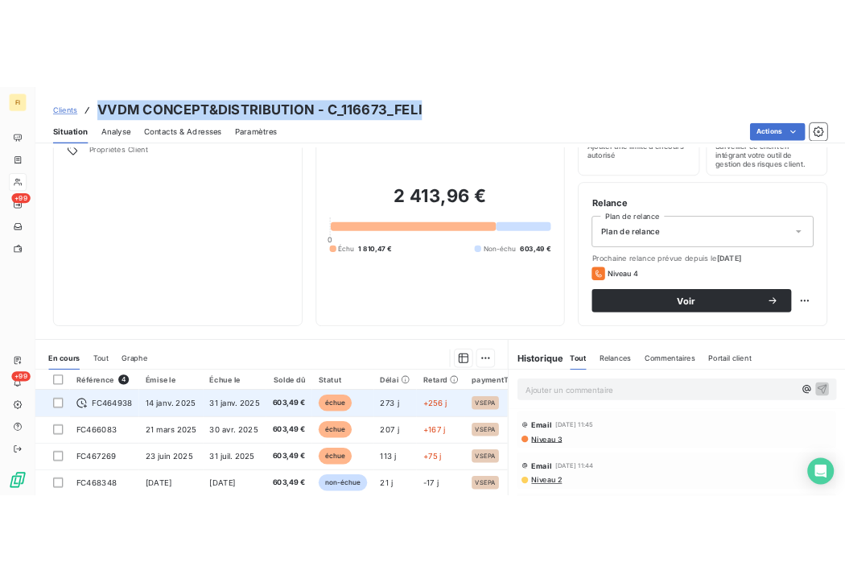
scroll to position [81, 0]
